Goal: Information Seeking & Learning: Learn about a topic

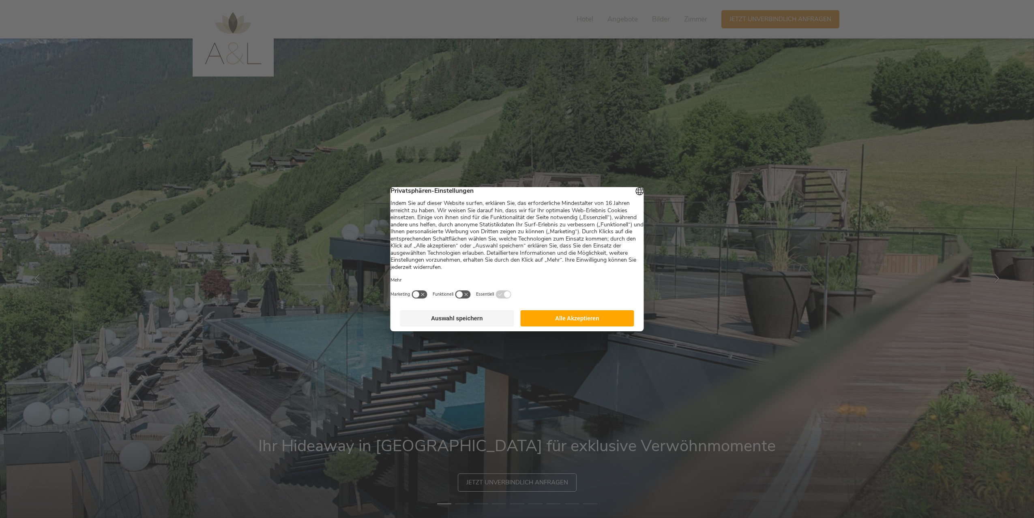
click at [587, 327] on button "Alle Akzeptieren" at bounding box center [577, 318] width 114 height 16
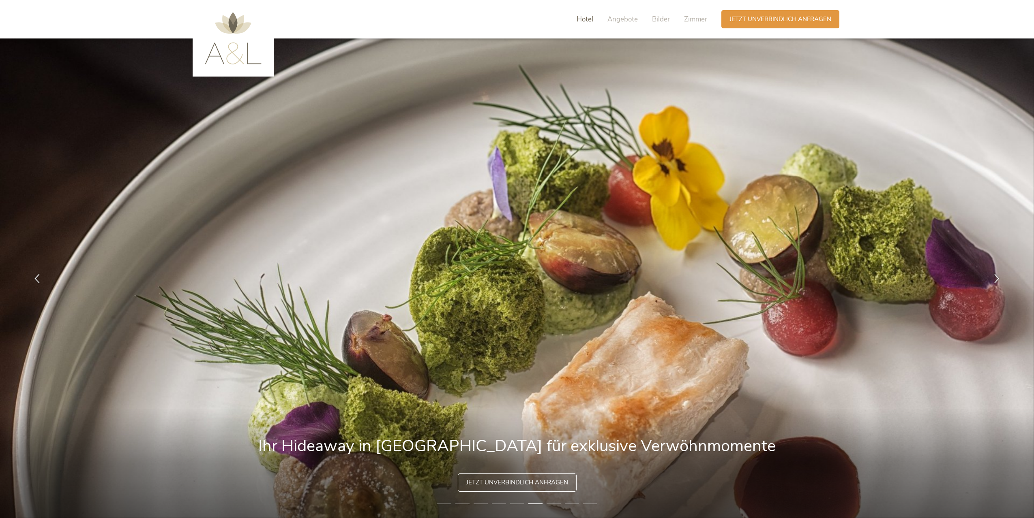
click at [580, 18] on span "Hotel" at bounding box center [584, 19] width 17 height 9
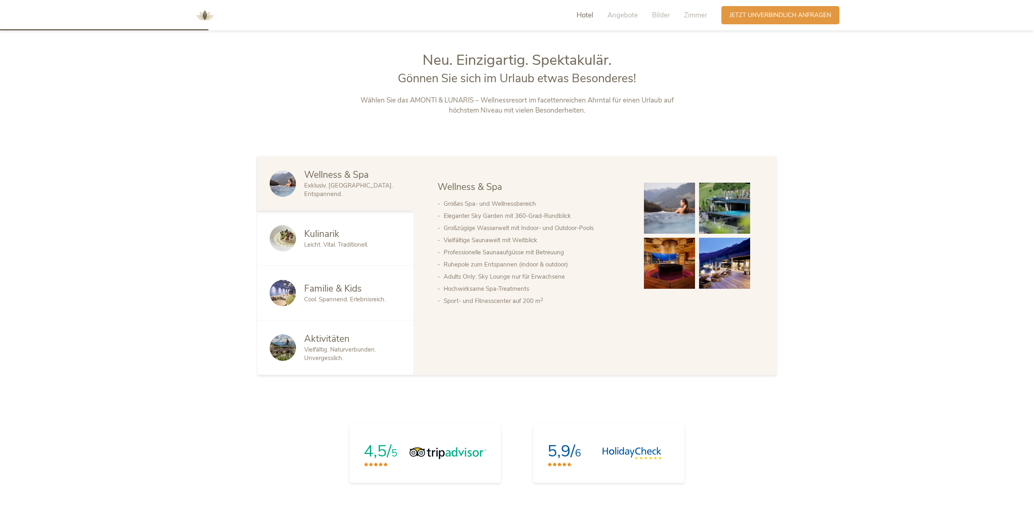
scroll to position [546, 0]
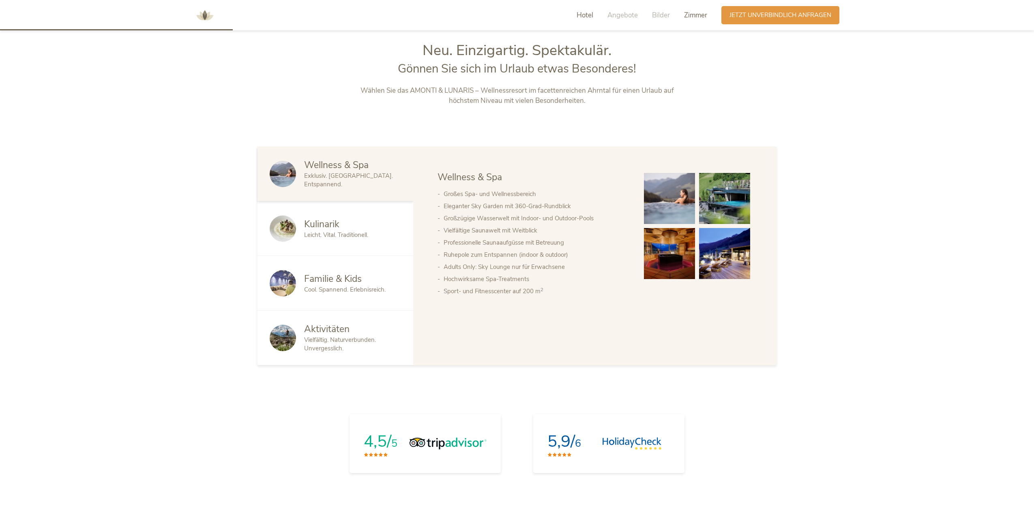
click at [693, 16] on span "Zimmer" at bounding box center [695, 15] width 23 height 9
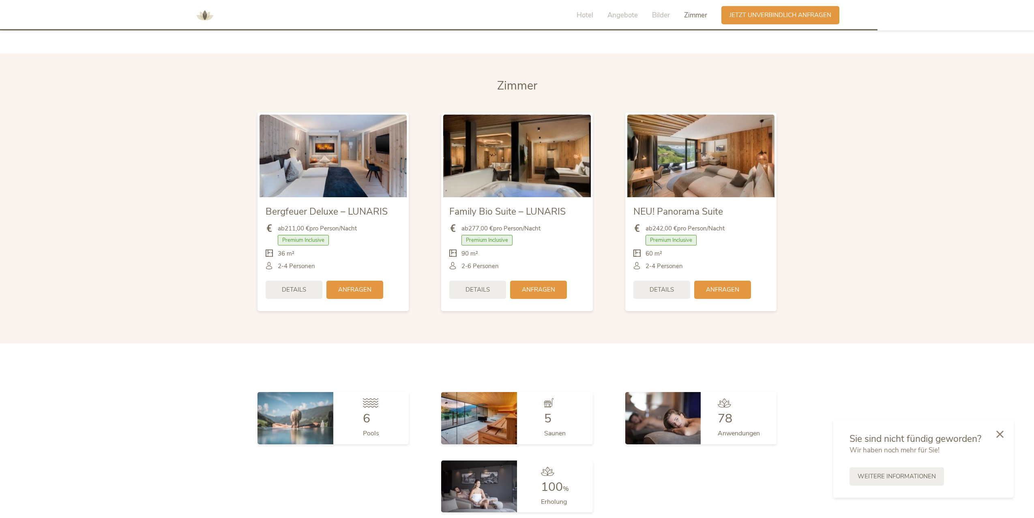
scroll to position [2019, 0]
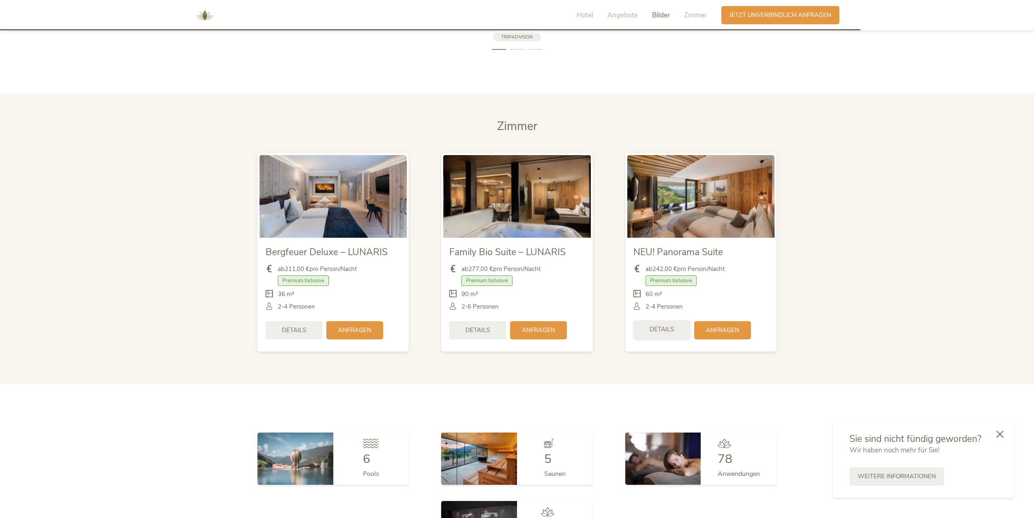
click at [670, 325] on span "Details" at bounding box center [661, 329] width 24 height 9
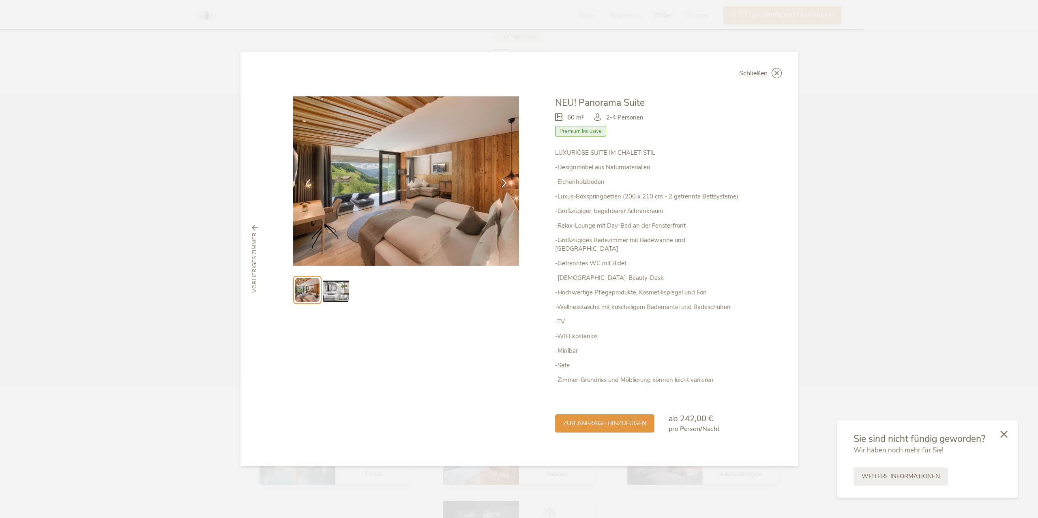
click at [507, 183] on icon at bounding box center [503, 182] width 9 height 9
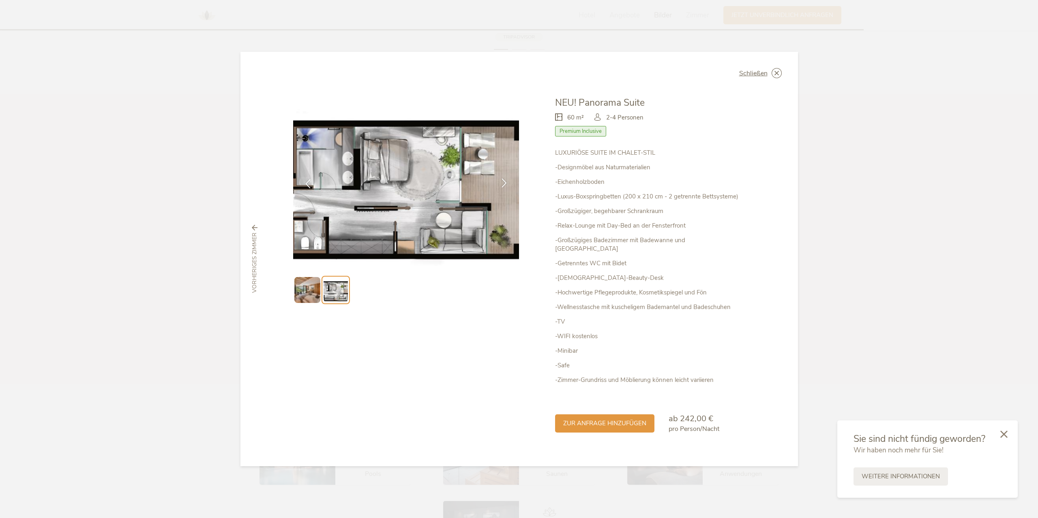
click at [505, 184] on icon at bounding box center [503, 182] width 9 height 9
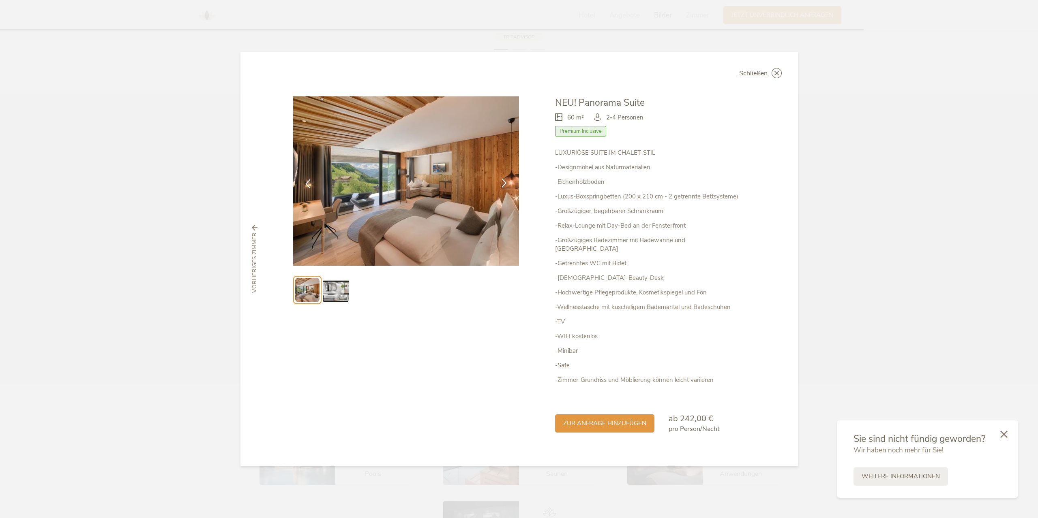
click at [505, 184] on icon at bounding box center [503, 182] width 9 height 9
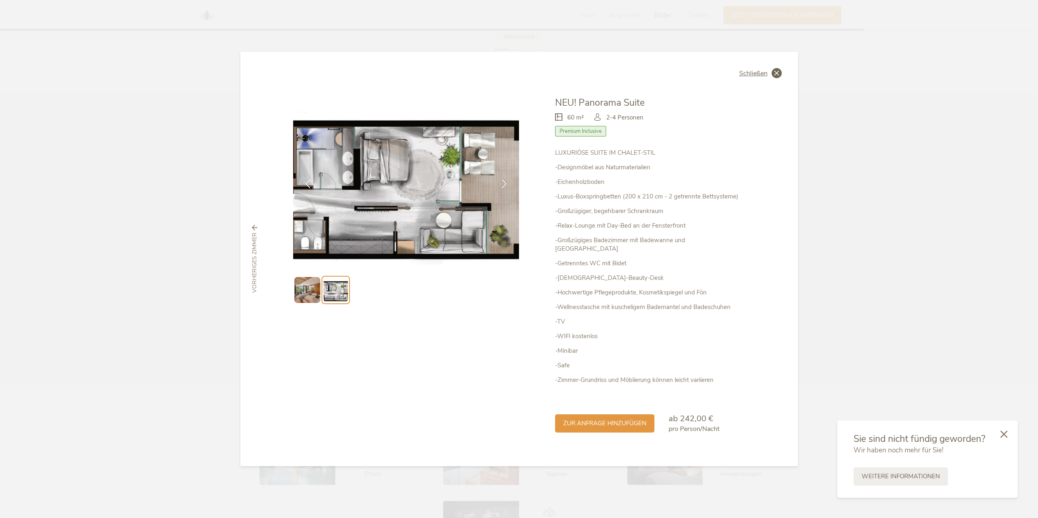
click at [773, 78] on icon at bounding box center [776, 73] width 10 height 10
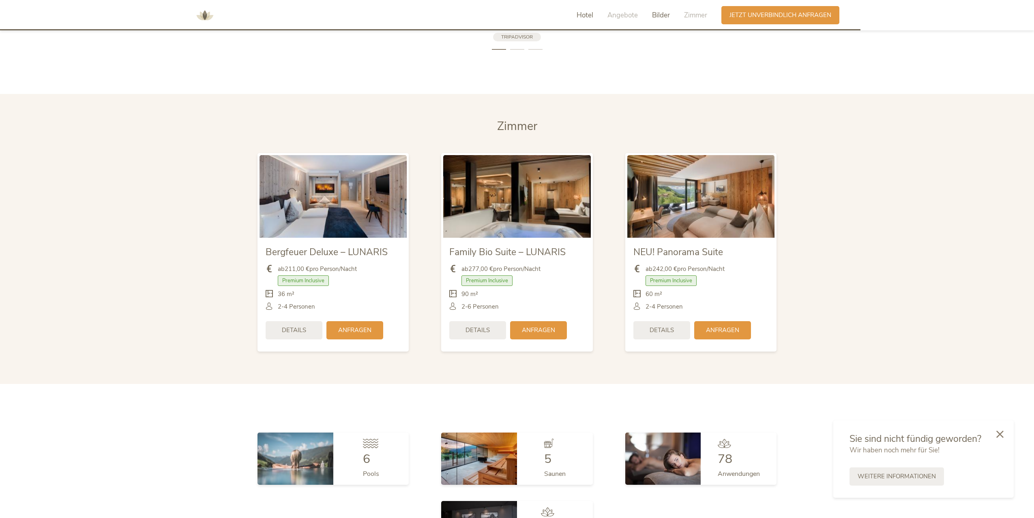
click at [586, 16] on span "Hotel" at bounding box center [584, 15] width 17 height 9
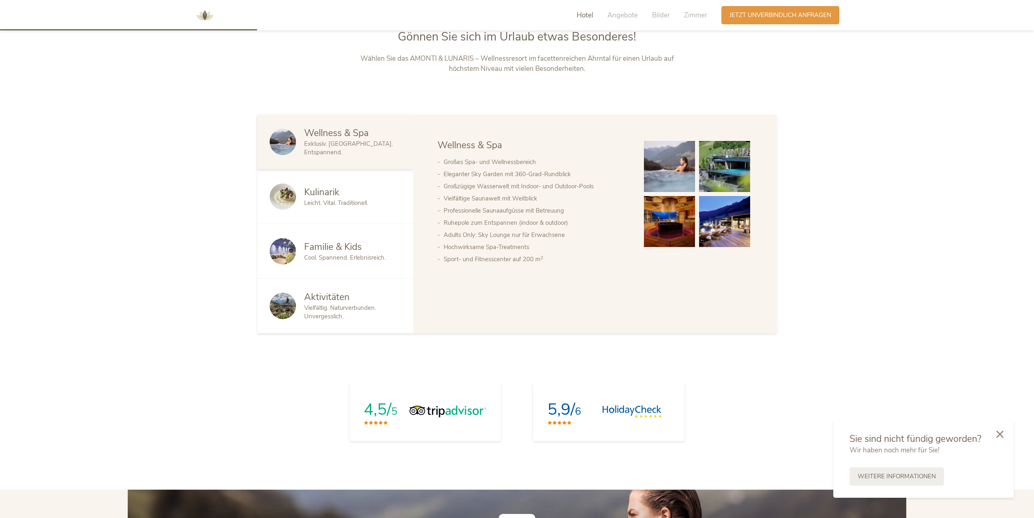
scroll to position [546, 0]
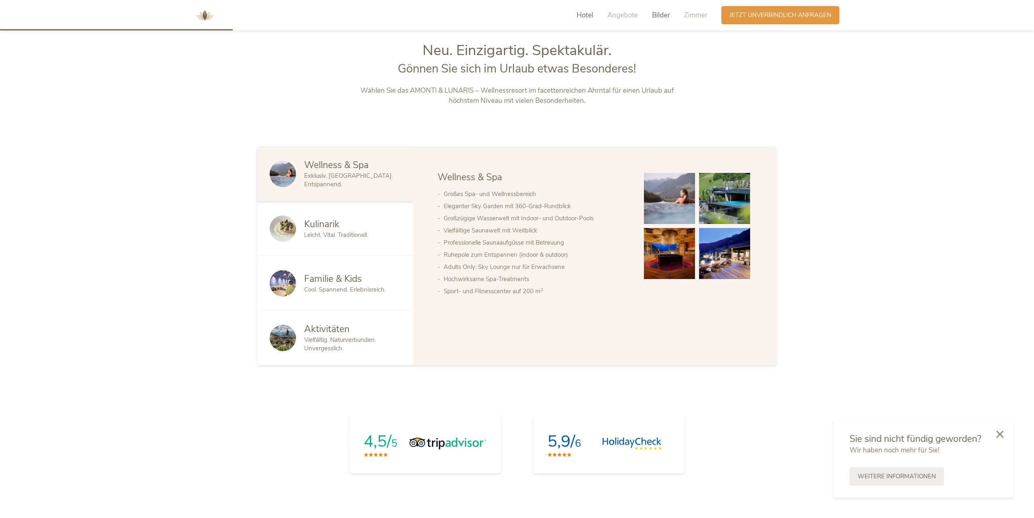
click at [661, 18] on span "Bilder" at bounding box center [661, 15] width 18 height 9
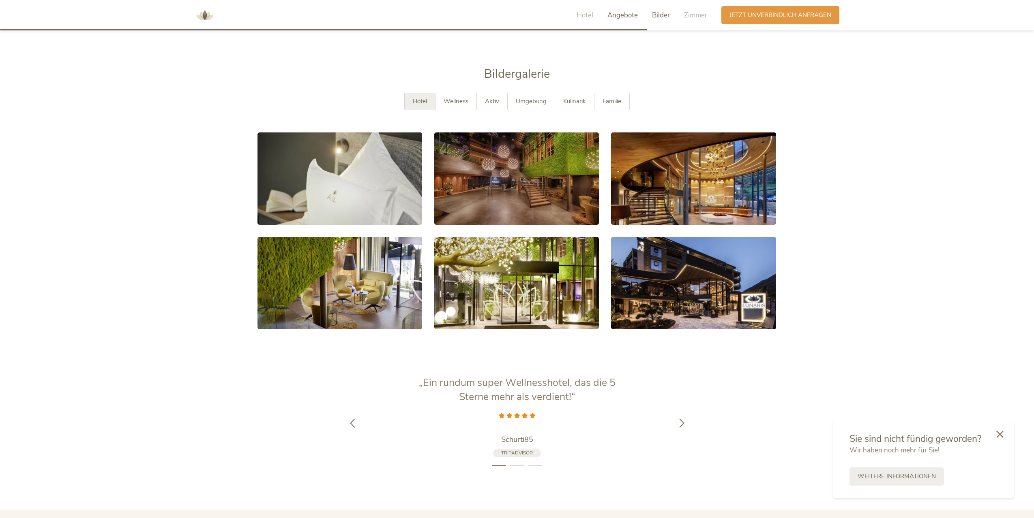
scroll to position [1615, 0]
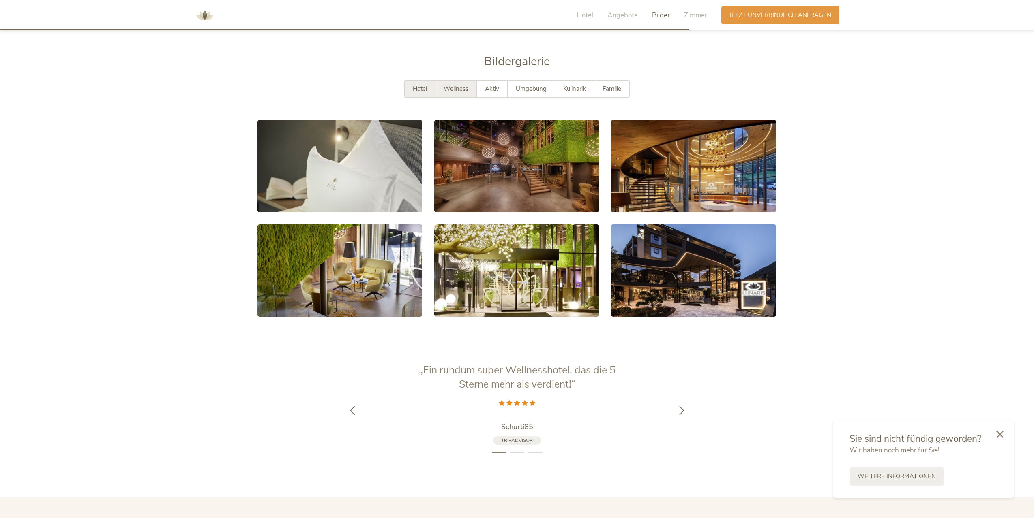
click at [445, 85] on span "Wellness" at bounding box center [455, 89] width 25 height 8
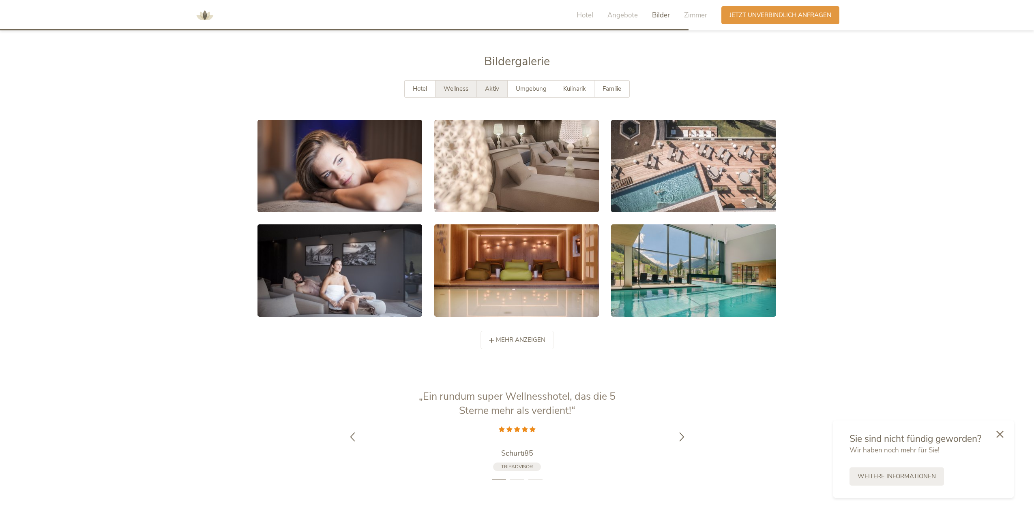
click at [498, 85] on span "Aktiv" at bounding box center [492, 89] width 14 height 8
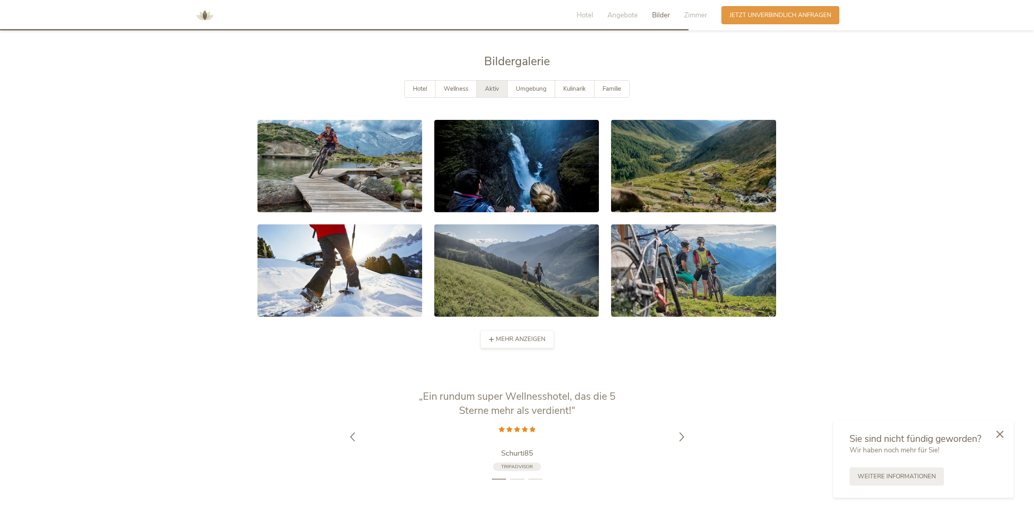
click at [492, 337] on icon at bounding box center [491, 339] width 5 height 5
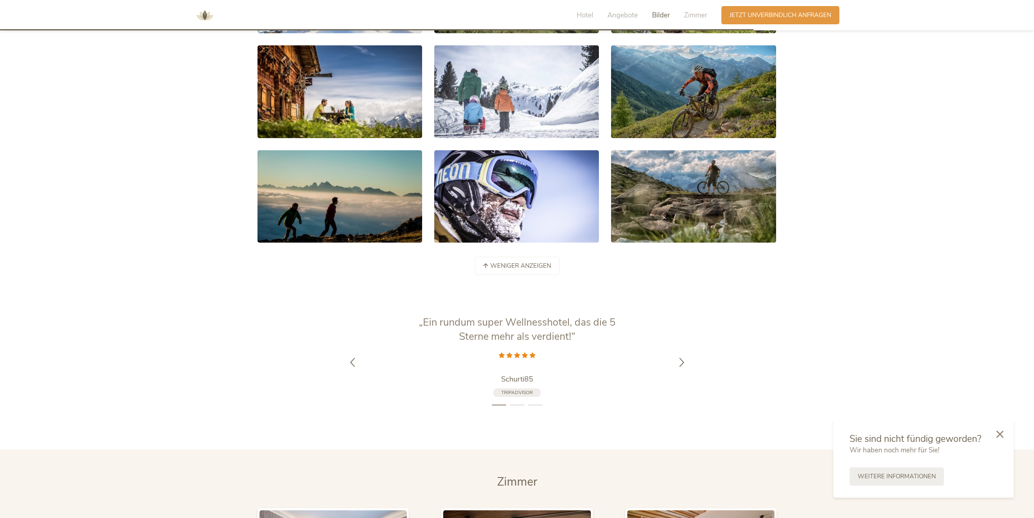
scroll to position [1939, 0]
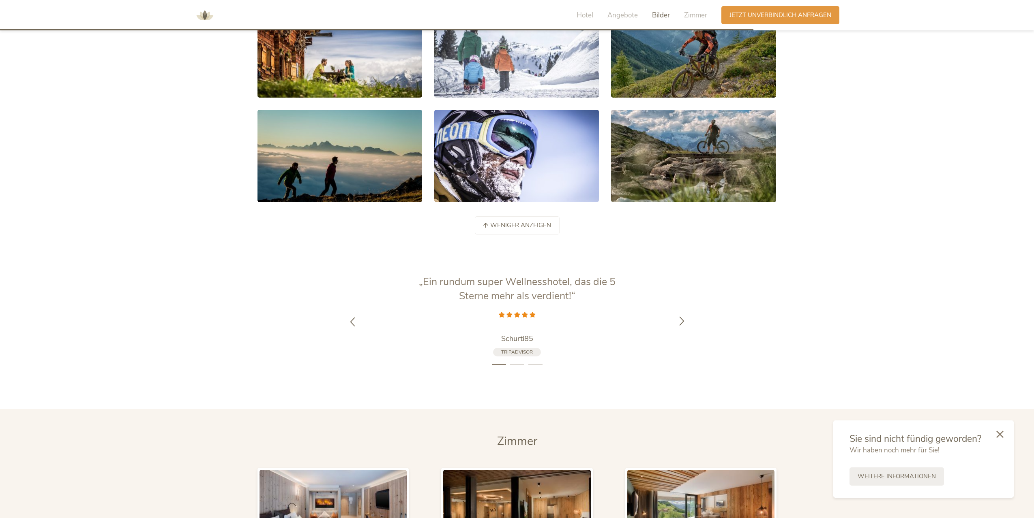
click at [680, 317] on icon at bounding box center [681, 321] width 9 height 9
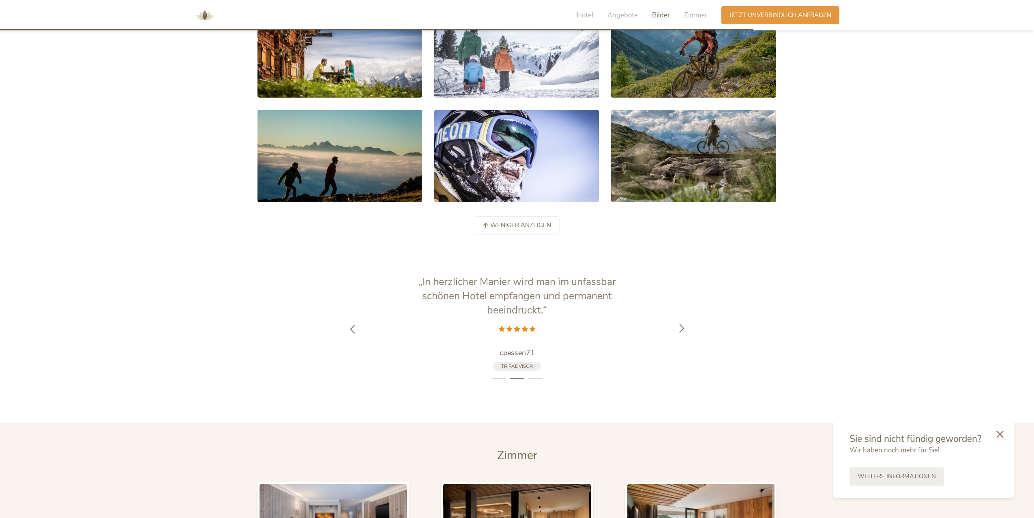
click at [681, 323] on icon at bounding box center [681, 327] width 9 height 9
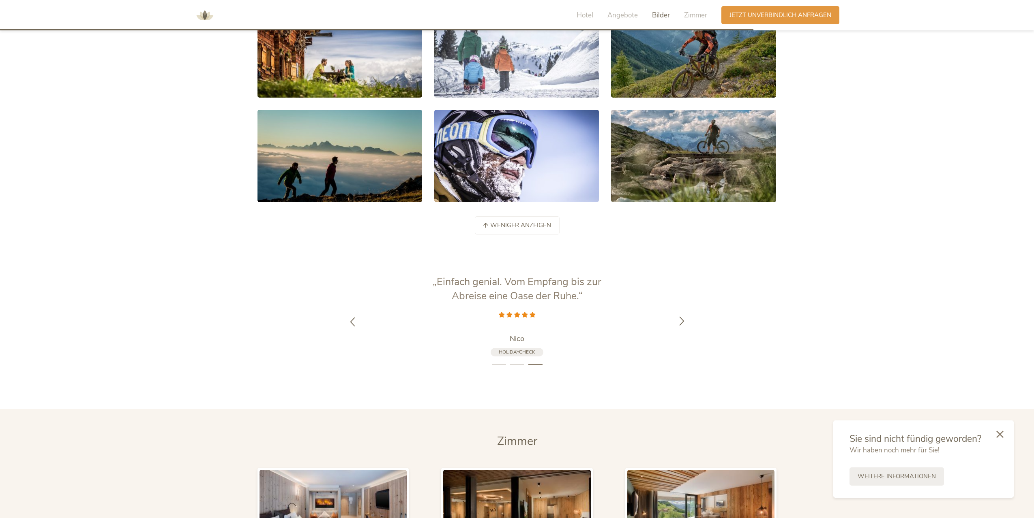
click at [681, 317] on icon at bounding box center [681, 321] width 9 height 9
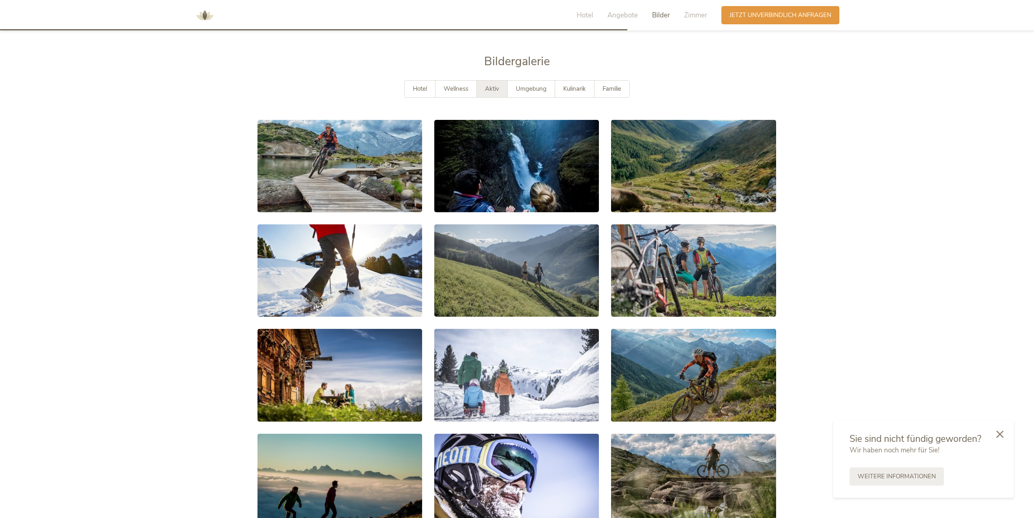
scroll to position [1575, 0]
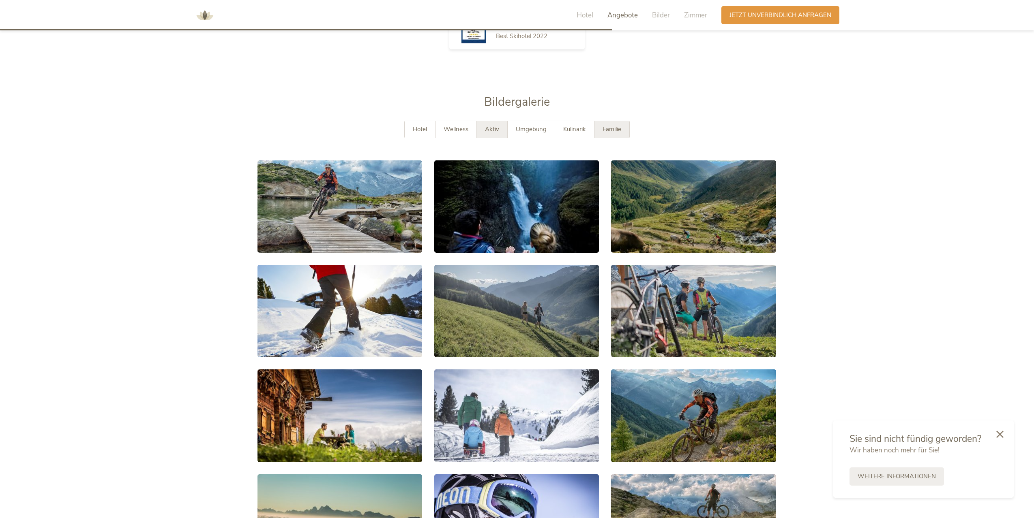
click at [612, 125] on span "Familie" at bounding box center [611, 129] width 19 height 8
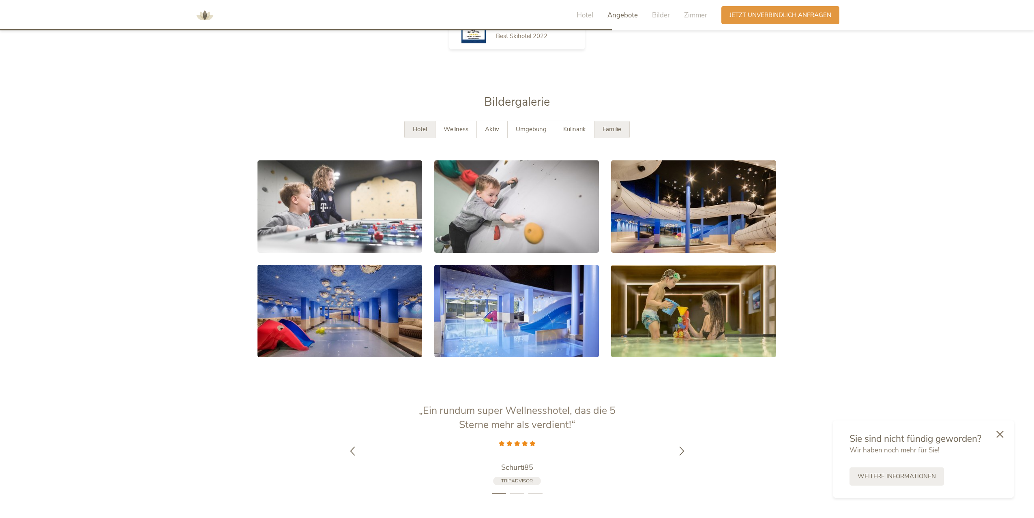
click at [424, 125] on span "Hotel" at bounding box center [420, 129] width 14 height 8
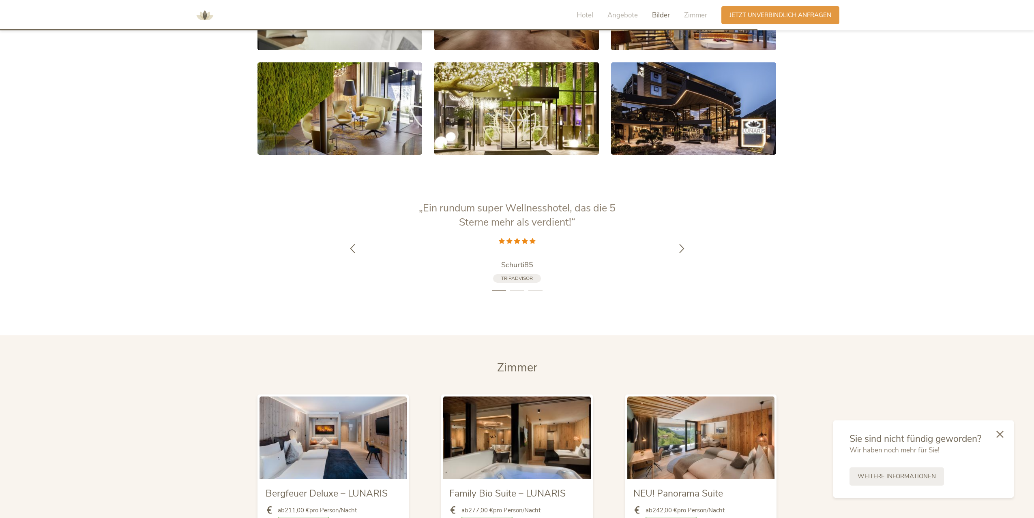
scroll to position [1858, 0]
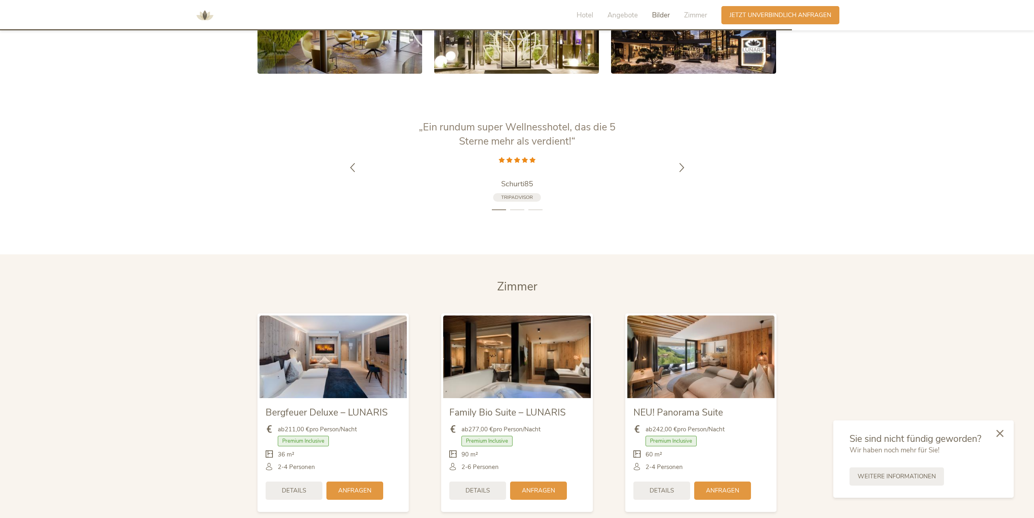
click at [998, 437] on icon at bounding box center [999, 433] width 7 height 7
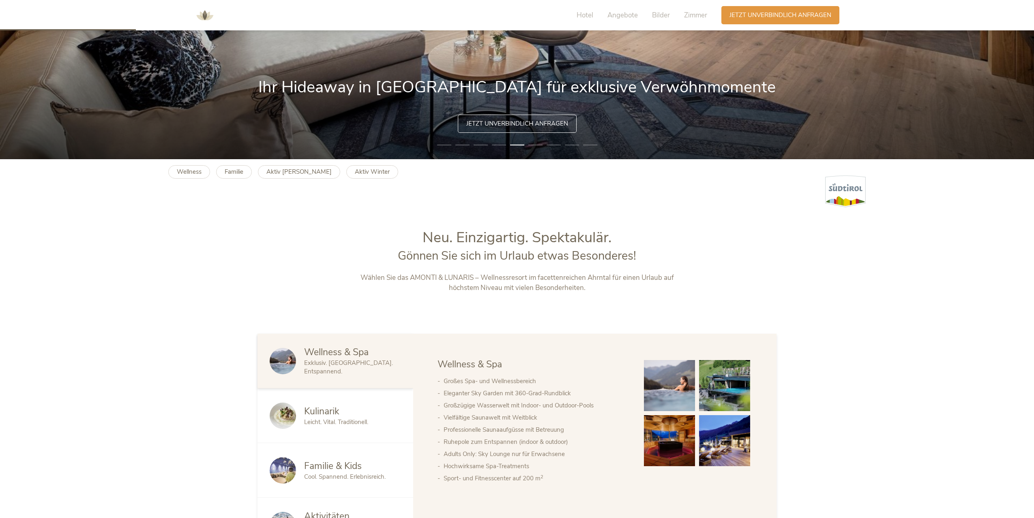
scroll to position [156, 0]
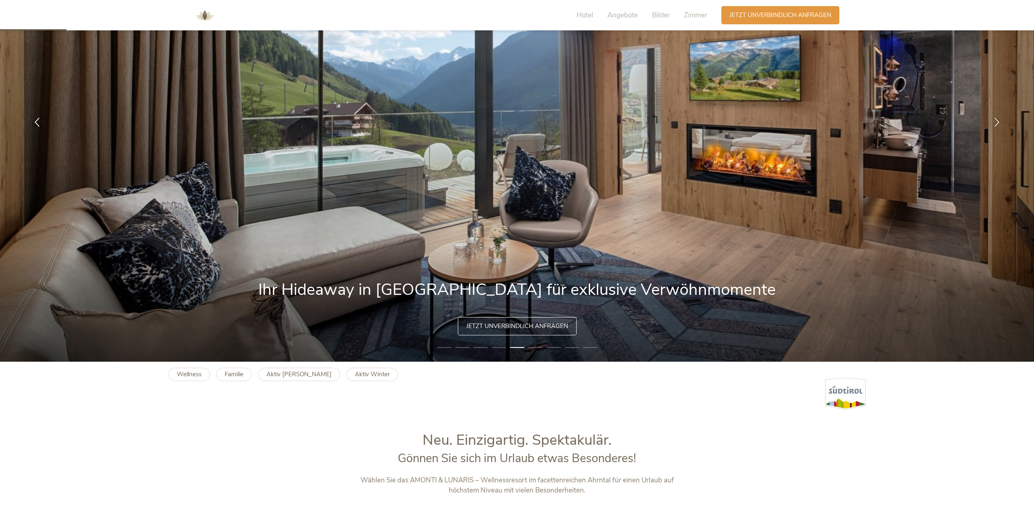
click at [536, 349] on li "6" at bounding box center [535, 348] width 14 height 8
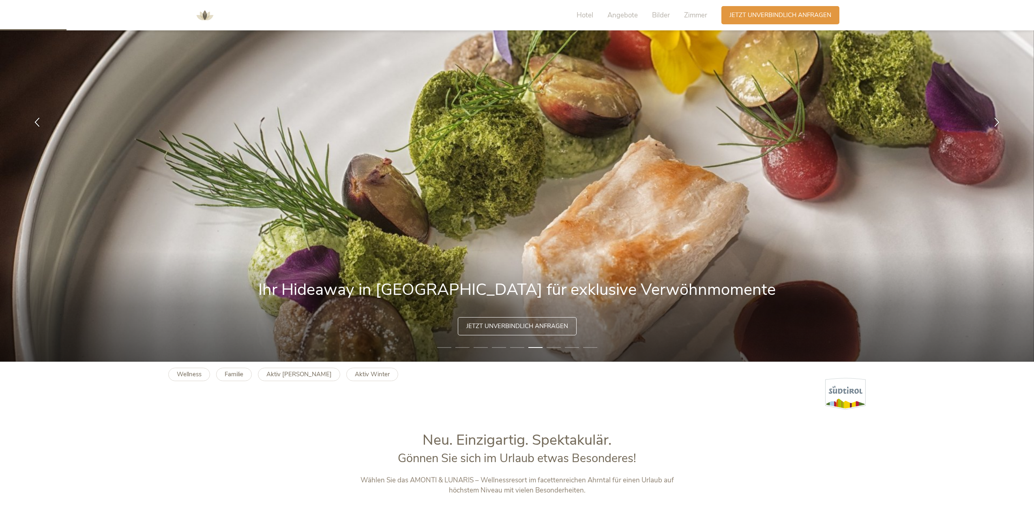
click at [556, 348] on li "7" at bounding box center [553, 348] width 14 height 8
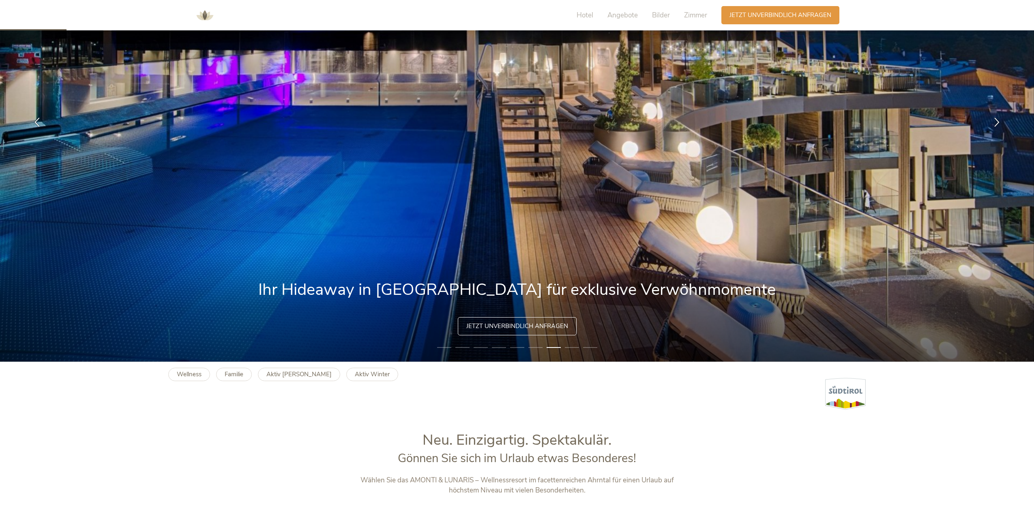
click at [571, 349] on li "8" at bounding box center [572, 348] width 14 height 8
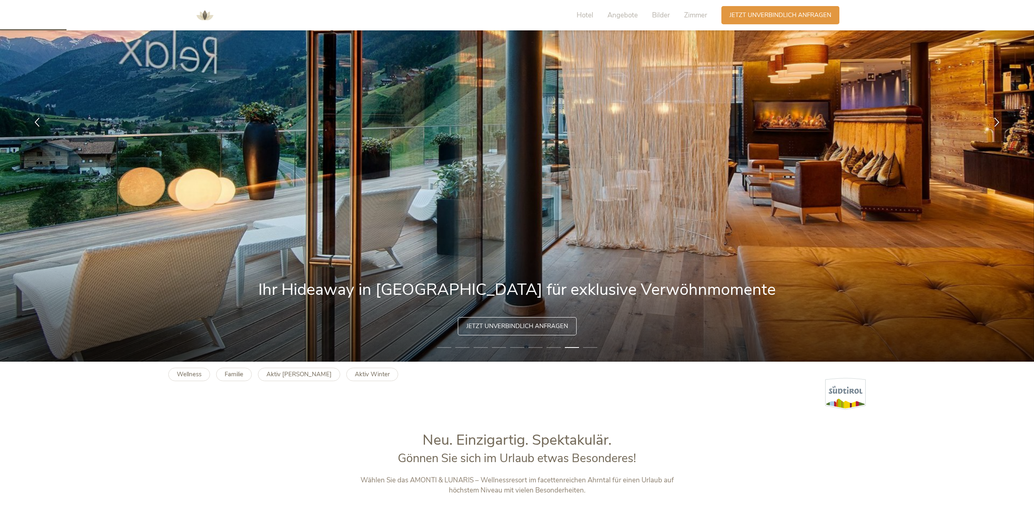
click at [588, 349] on li "9" at bounding box center [590, 348] width 14 height 8
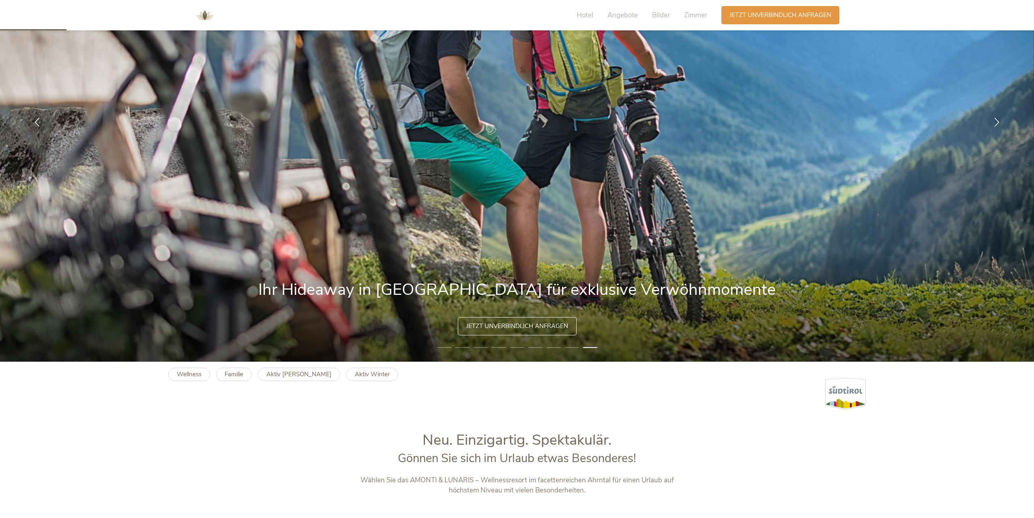
click at [440, 347] on li "1" at bounding box center [444, 348] width 14 height 8
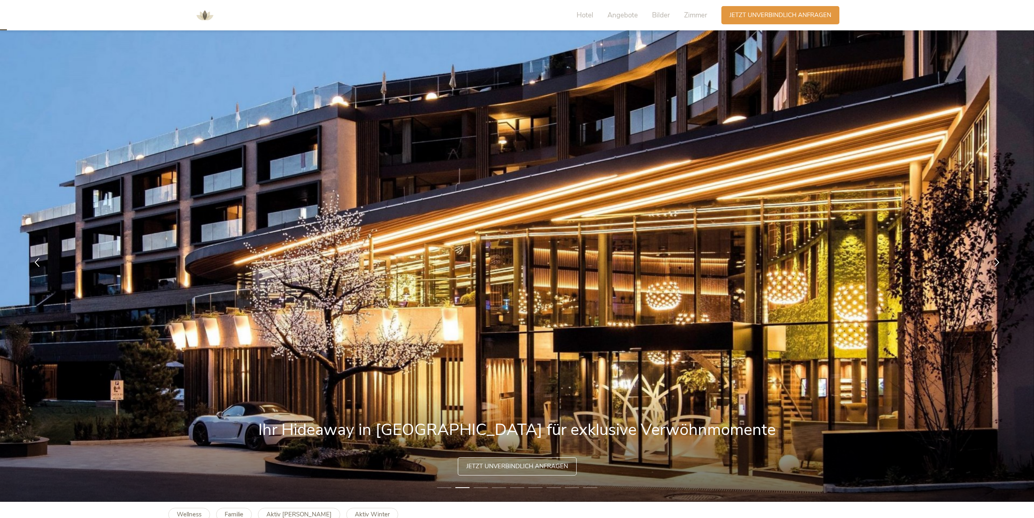
scroll to position [0, 0]
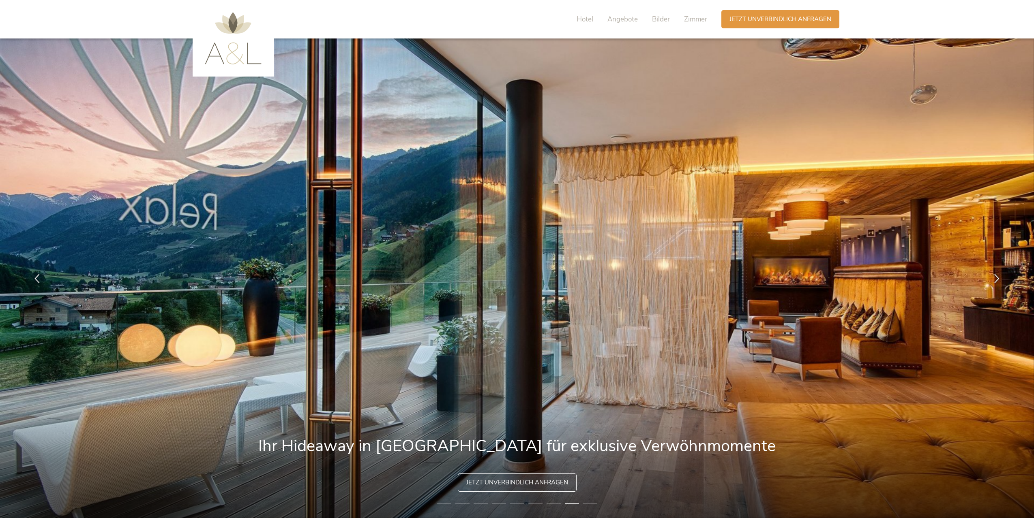
click at [594, 505] on li "9" at bounding box center [590, 504] width 14 height 8
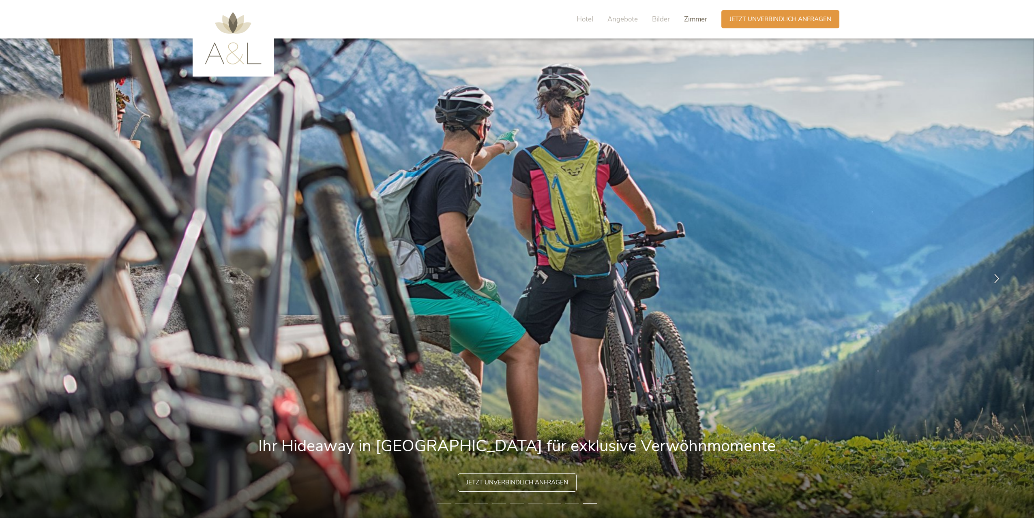
click at [694, 18] on span "Zimmer" at bounding box center [695, 19] width 23 height 9
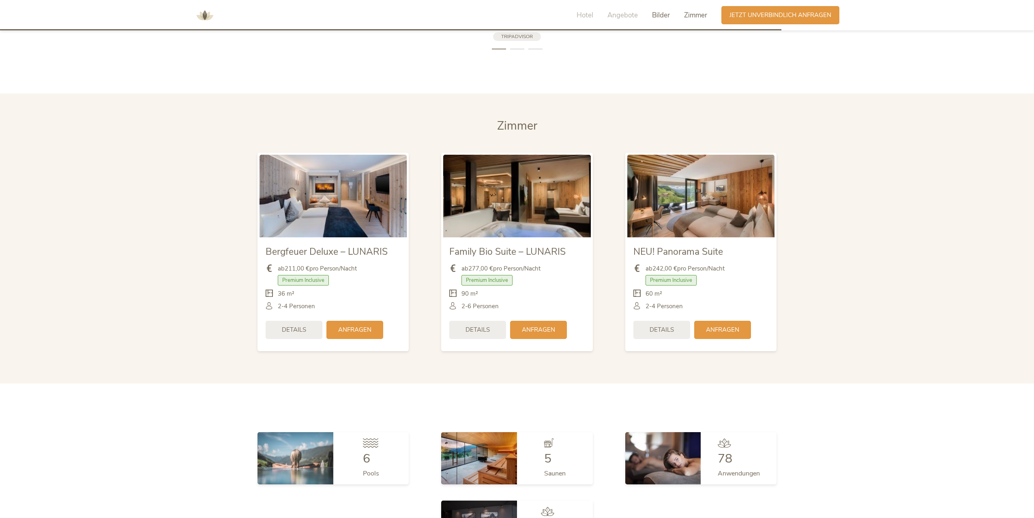
scroll to position [2059, 0]
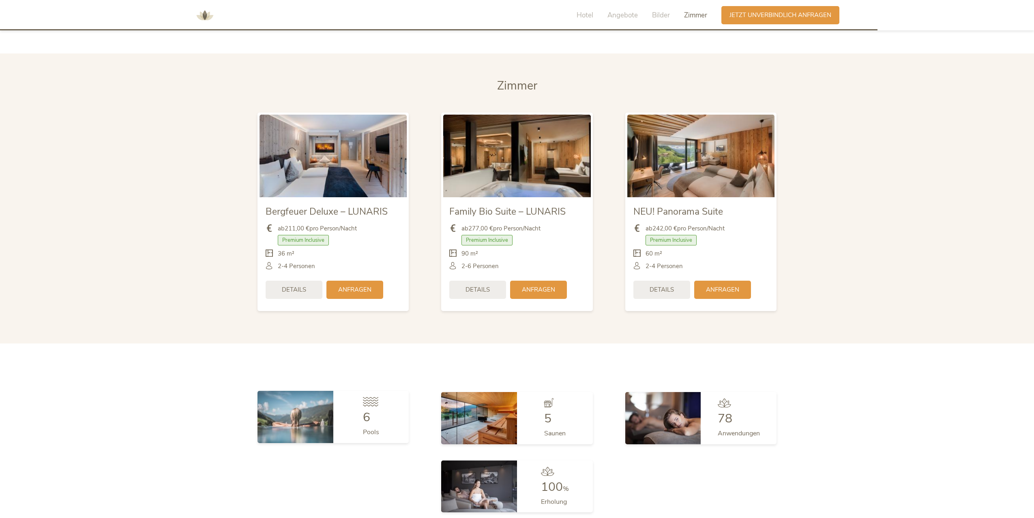
click at [375, 424] on div "Pools" at bounding box center [371, 430] width 16 height 13
click at [292, 285] on span "Details" at bounding box center [294, 289] width 24 height 9
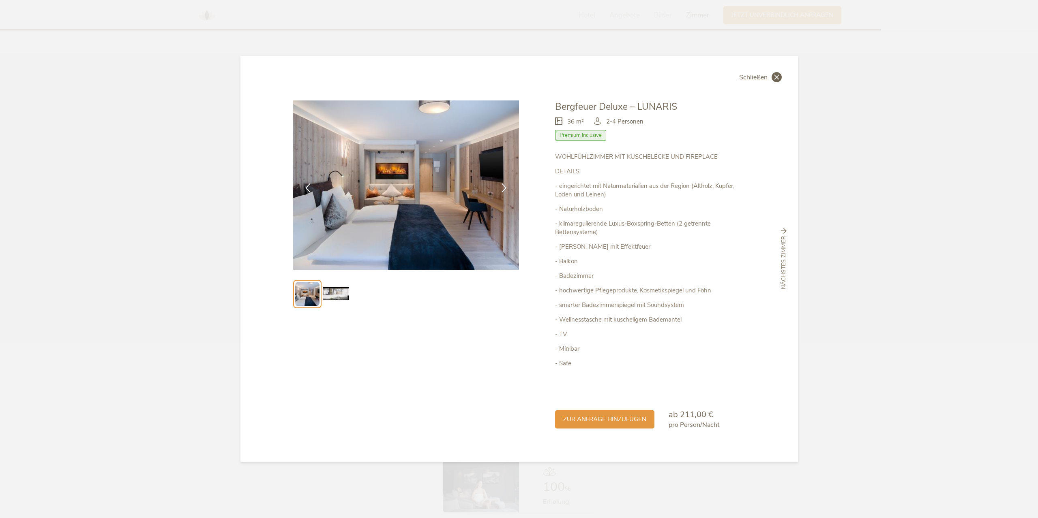
click at [774, 78] on icon at bounding box center [776, 77] width 10 height 10
